Goal: Information Seeking & Learning: Learn about a topic

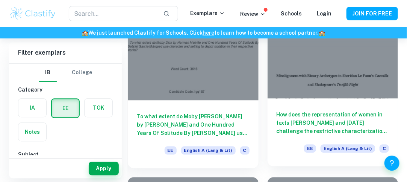
scroll to position [2541, 0]
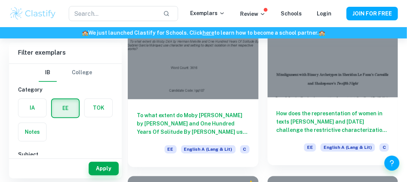
click at [331, 131] on h6 "How does the representation of women in texts [PERSON_NAME] and [DATE] challeng…" at bounding box center [333, 121] width 113 height 25
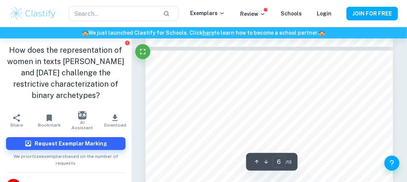
scroll to position [1704, 0]
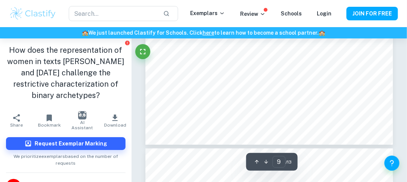
type input "10"
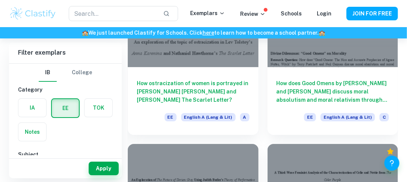
scroll to position [3623, 0]
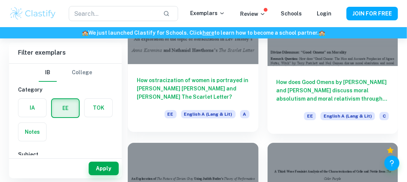
click at [230, 91] on h6 "How ostracization of women is portrayed in [PERSON_NAME] [PERSON_NAME] and [PER…" at bounding box center [193, 88] width 113 height 25
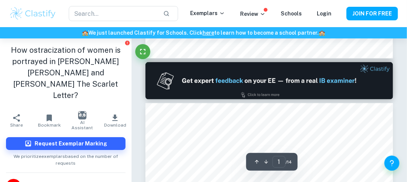
type input "2"
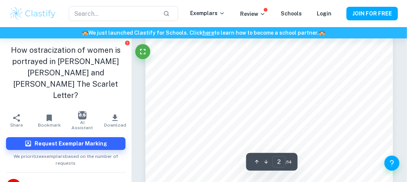
scroll to position [396, 0]
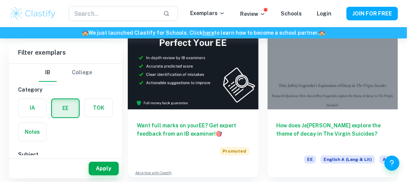
scroll to position [4464, 0]
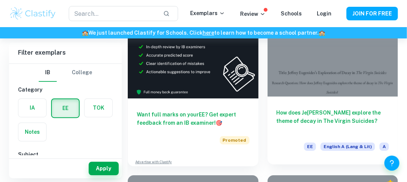
click at [340, 117] on h6 "How does Je [PERSON_NAME] explore the theme of decay in The Virgin Suicides?" at bounding box center [333, 120] width 113 height 25
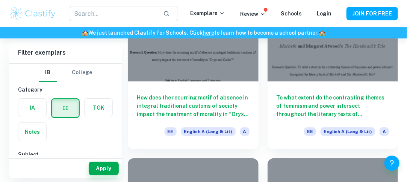
scroll to position [5531, 0]
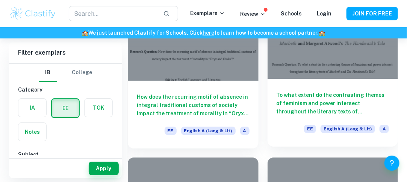
click at [301, 111] on h6 "To what extent do the contrasting themes of feminism and power intersect throug…" at bounding box center [333, 103] width 113 height 25
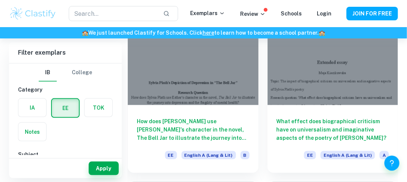
scroll to position [4113, 0]
